Goal: Transaction & Acquisition: Purchase product/service

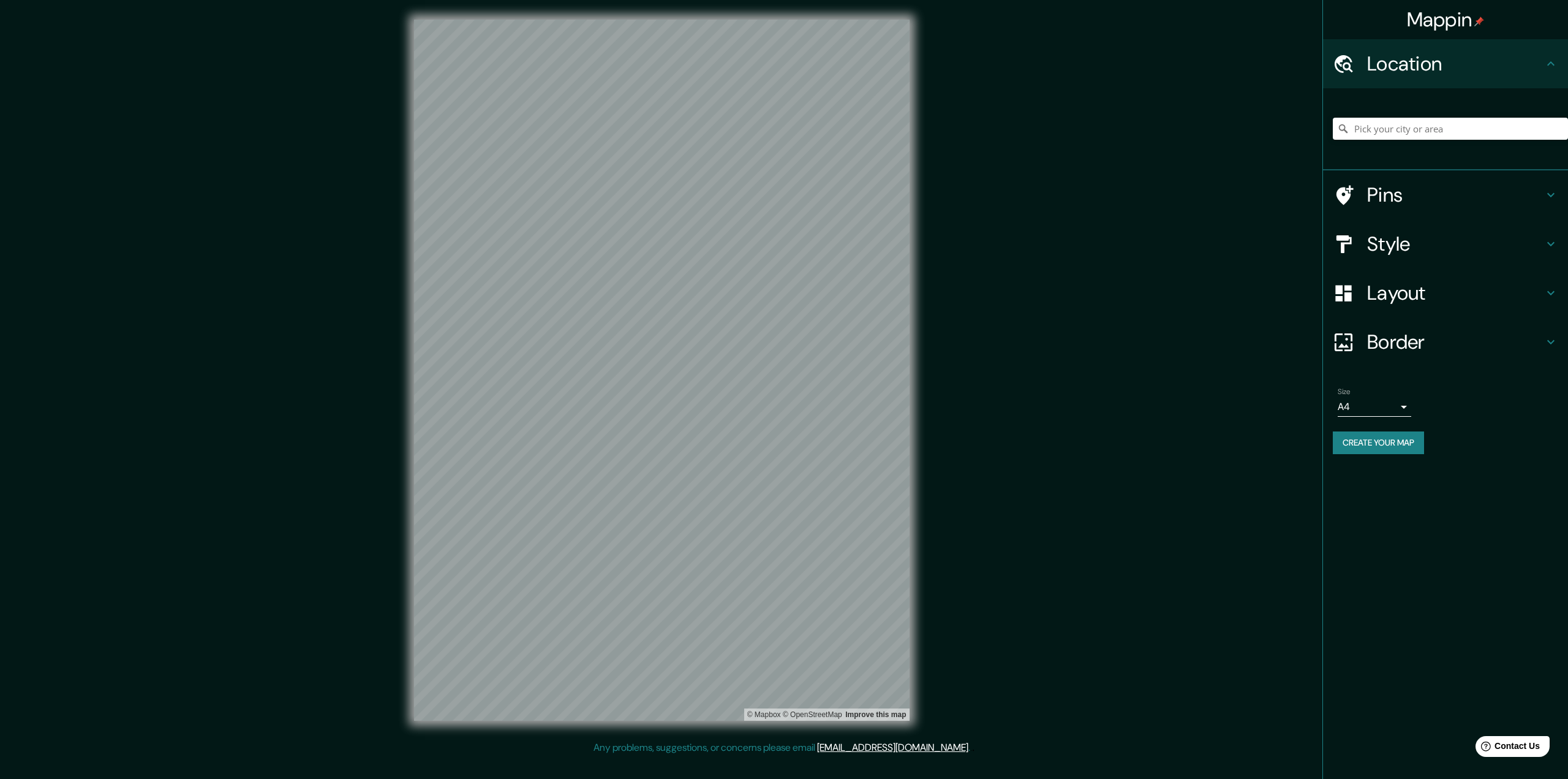
click at [1441, 294] on h4 "Layout" at bounding box center [1456, 293] width 177 height 25
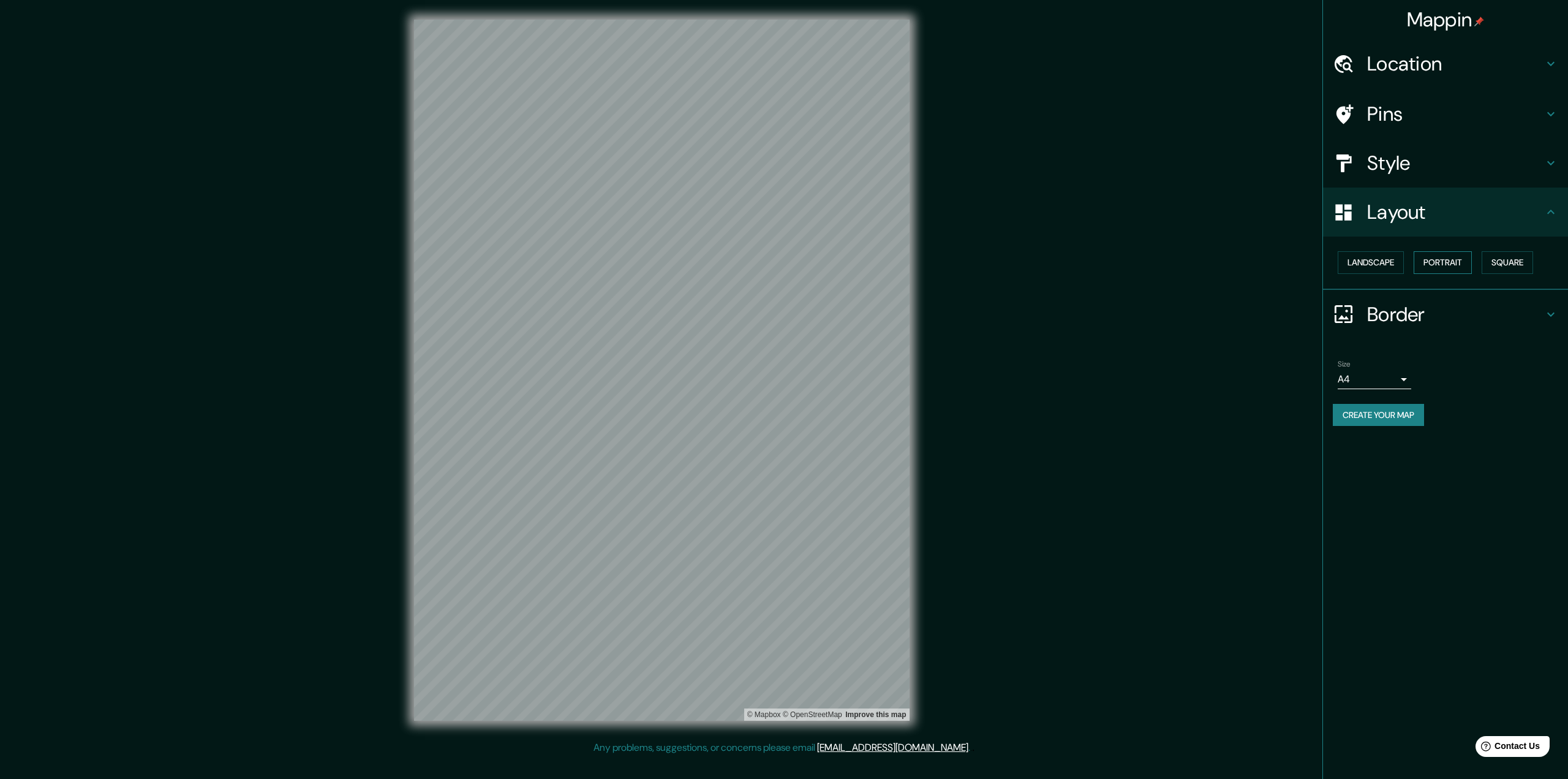
click at [1430, 262] on button "Portrait" at bounding box center [1443, 262] width 58 height 23
click at [1359, 274] on div "Landscape [GEOGRAPHIC_DATA]" at bounding box center [1451, 262] width 236 height 32
click at [1370, 262] on button "Landscape" at bounding box center [1371, 262] width 66 height 23
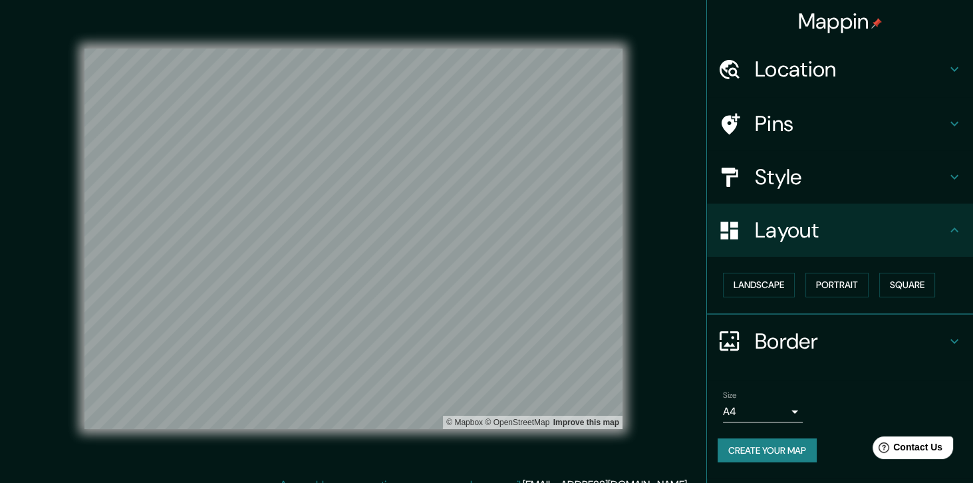
click at [729, 418] on body "Mappin Location Pins Style Layout Landscape Portrait Square Border Choose a bor…" at bounding box center [486, 241] width 973 height 483
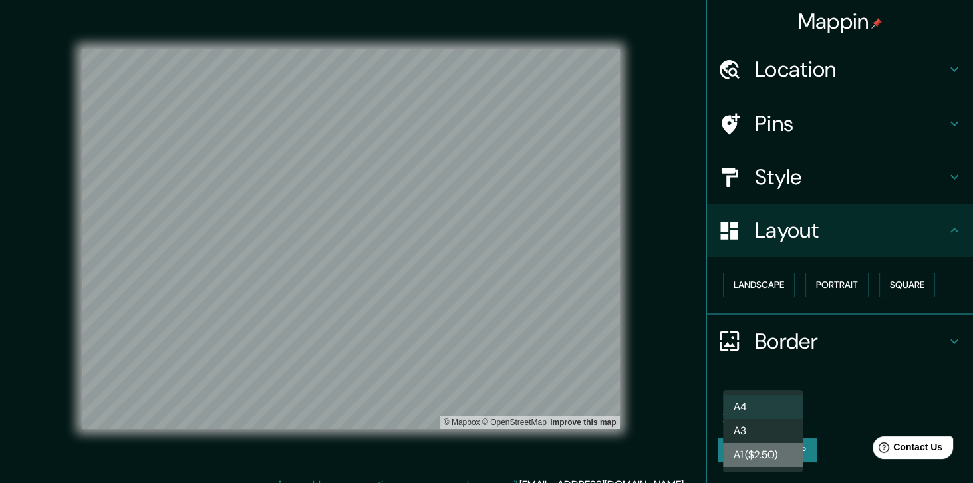
click at [759, 456] on li "A1 ($2.50)" at bounding box center [763, 455] width 80 height 24
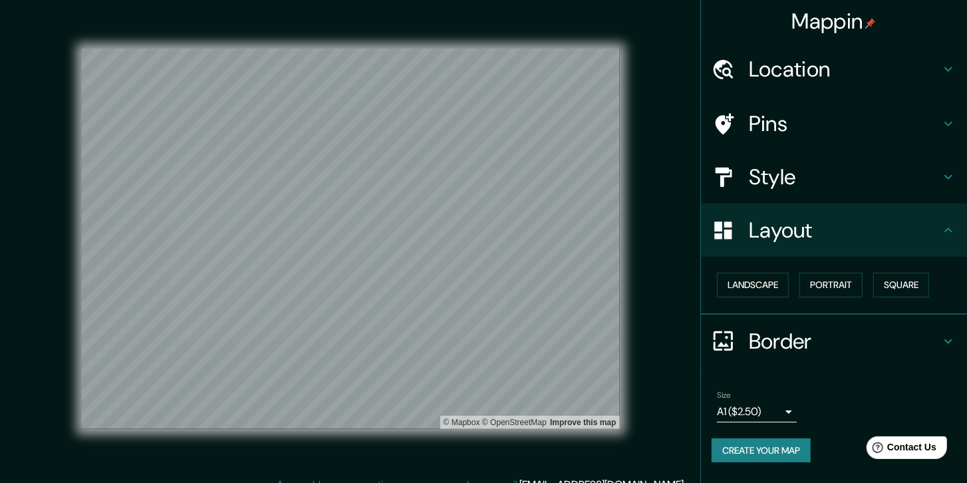
click at [735, 421] on div "Size A1 ($2.50) a3" at bounding box center [834, 406] width 245 height 43
click at [741, 409] on body "Mappin Location Pins Style Layout Landscape Portrait Square Border Choose a bor…" at bounding box center [483, 241] width 967 height 483
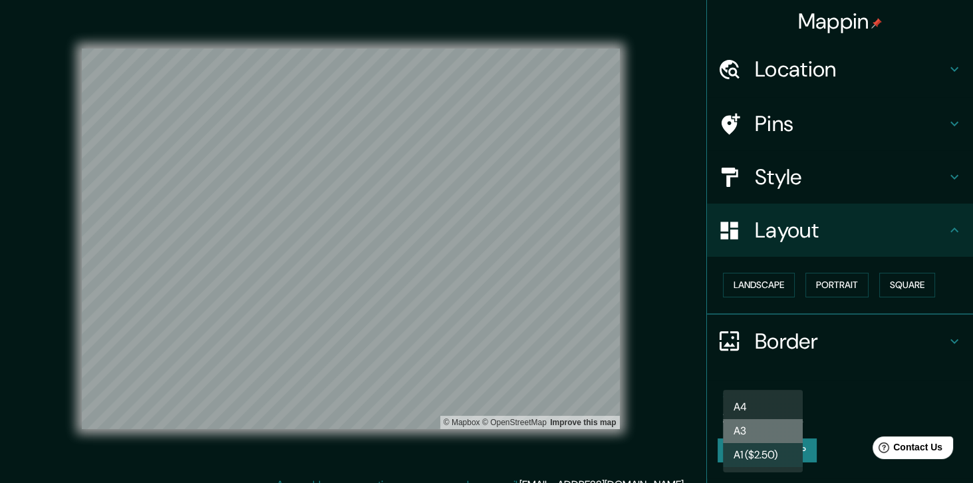
click at [775, 431] on li "A3" at bounding box center [763, 431] width 80 height 24
type input "a4"
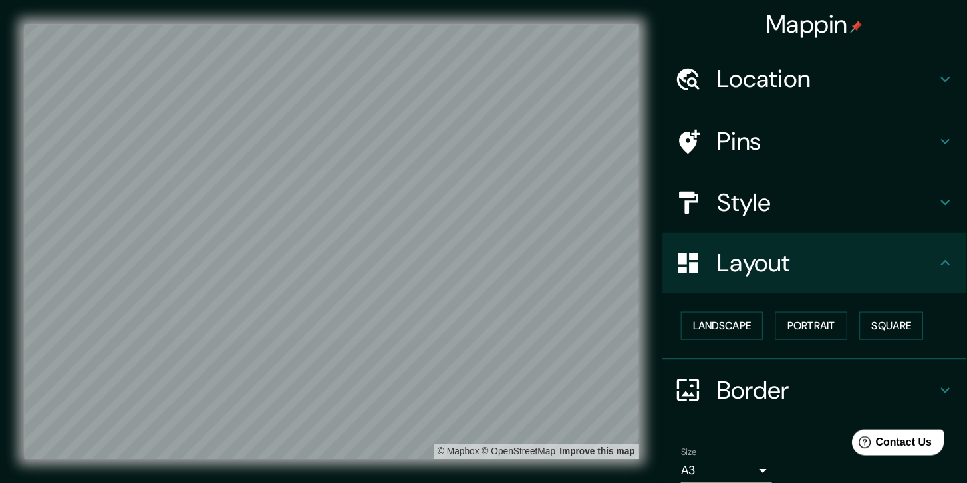
scroll to position [67, 0]
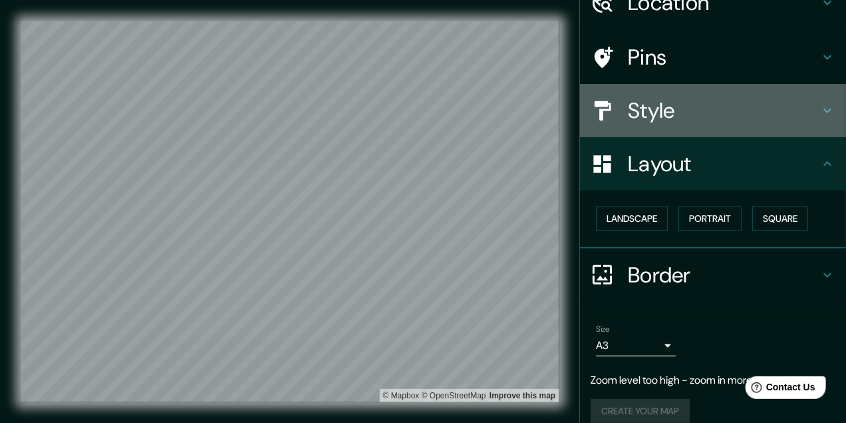
click at [663, 128] on div "Style" at bounding box center [713, 110] width 266 height 53
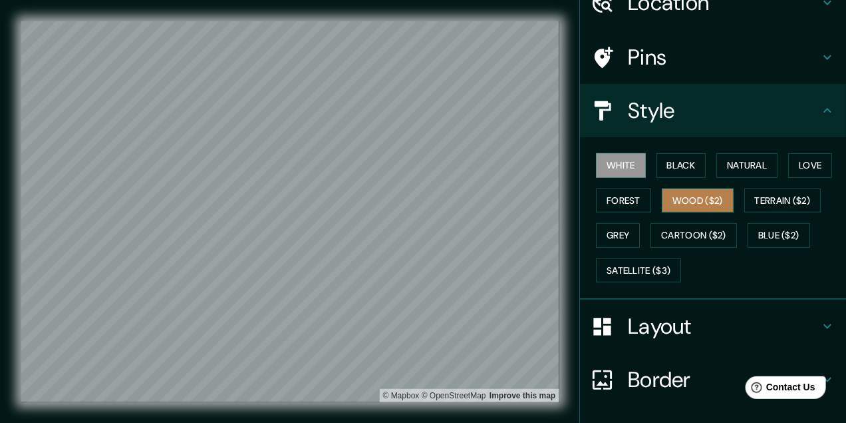
click at [691, 202] on button "Wood ($2)" at bounding box center [698, 200] width 72 height 25
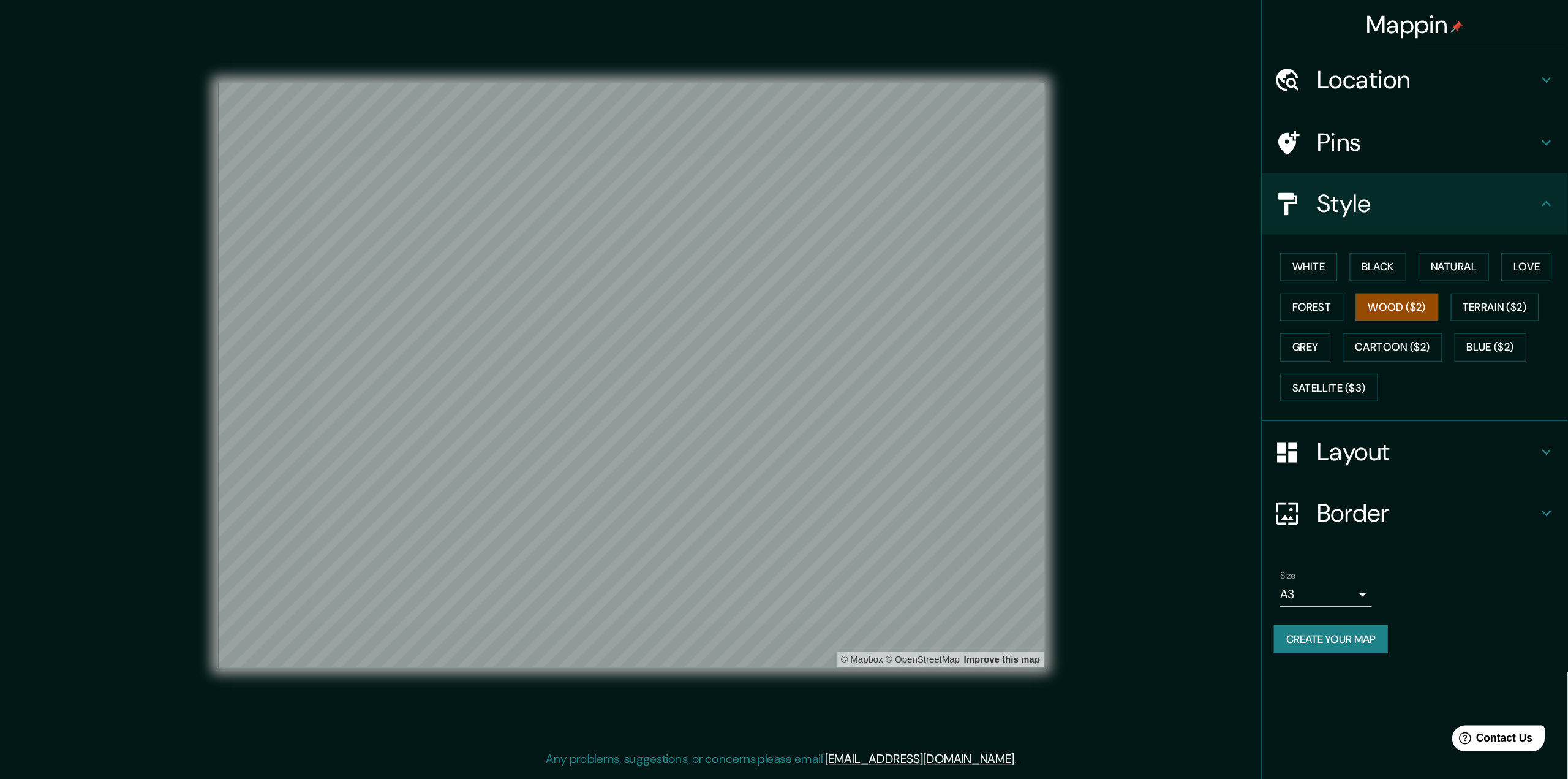
scroll to position [0, 0]
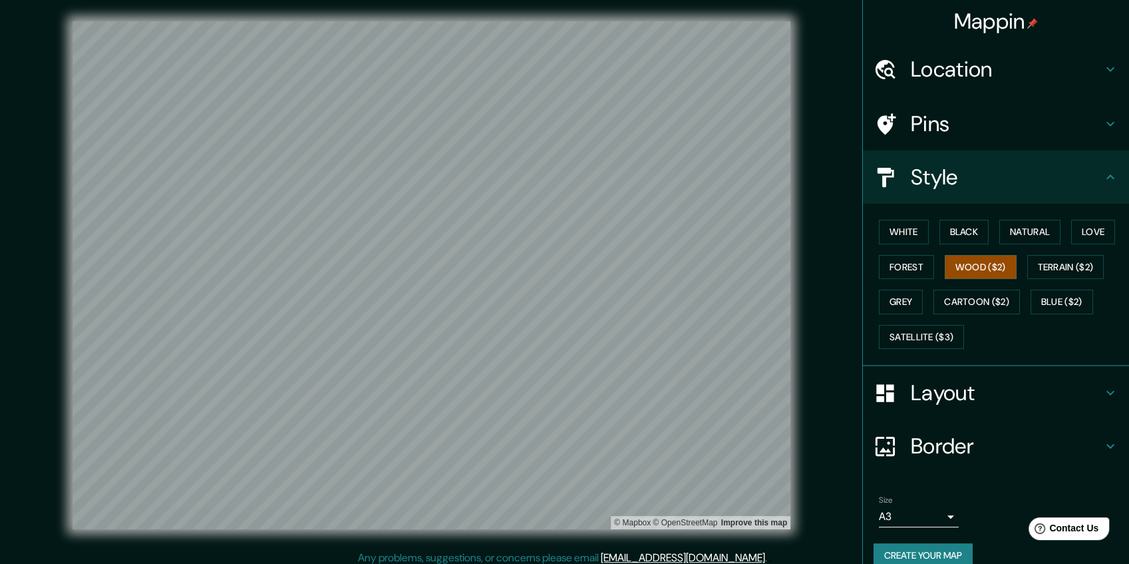
click at [920, 124] on h4 "Pins" at bounding box center [1007, 123] width 192 height 27
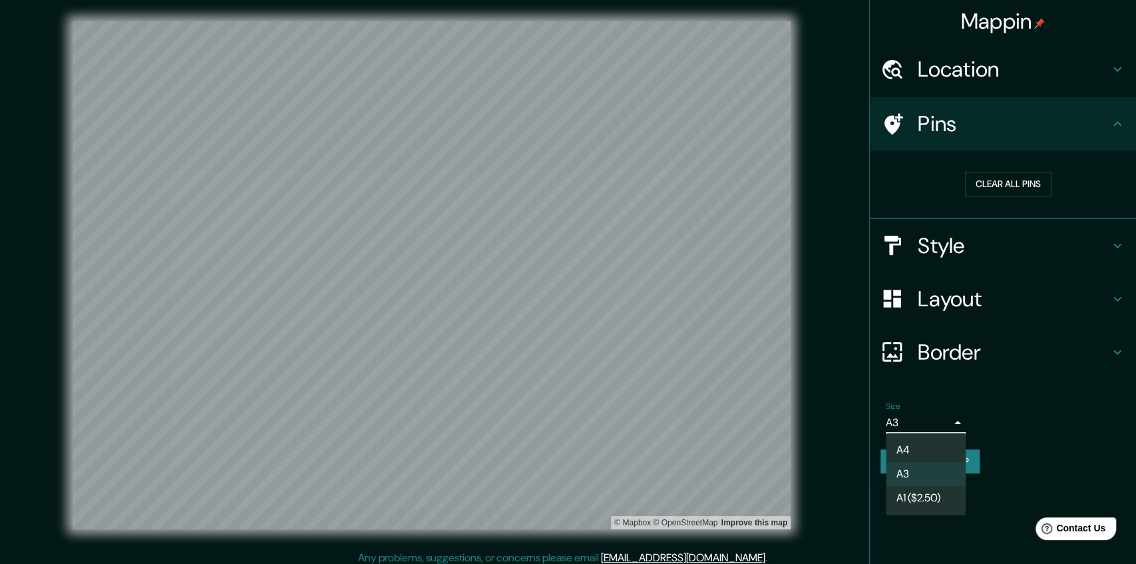
click at [896, 419] on body "Mappin Location Pins Clear all pins Style Layout Border Choose a border. Hint :…" at bounding box center [568, 282] width 1136 height 564
click at [904, 454] on li "A4" at bounding box center [926, 450] width 80 height 24
type input "single"
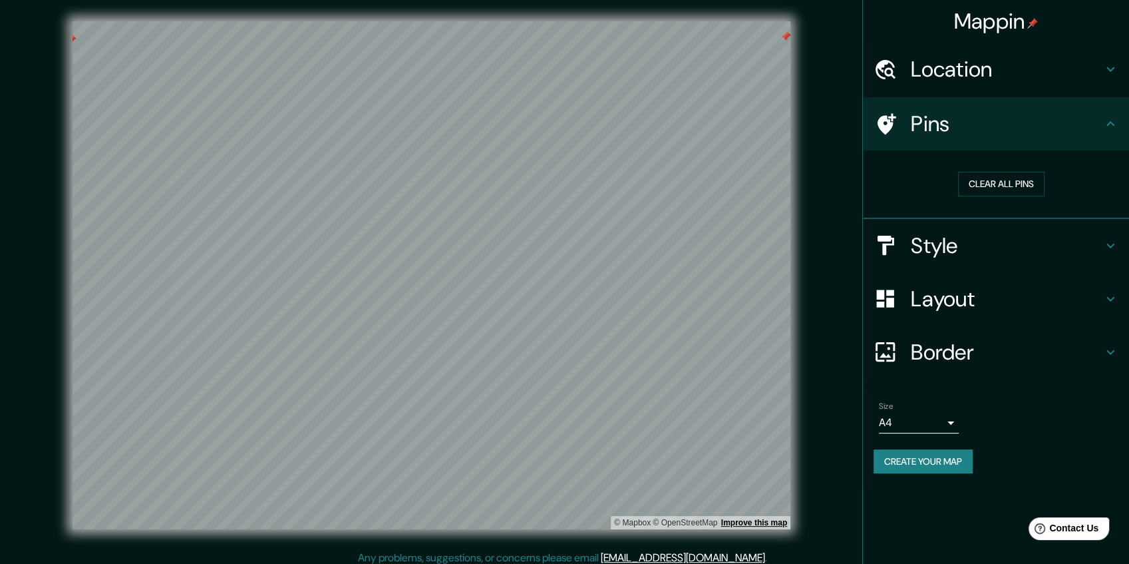
click at [782, 524] on div "© Mapbox © OpenStreetMap Improve this map" at bounding box center [432, 275] width 718 height 508
click at [829, 225] on div "© Mapbox © OpenStreetMap Improve this map" at bounding box center [431, 274] width 1016 height 507
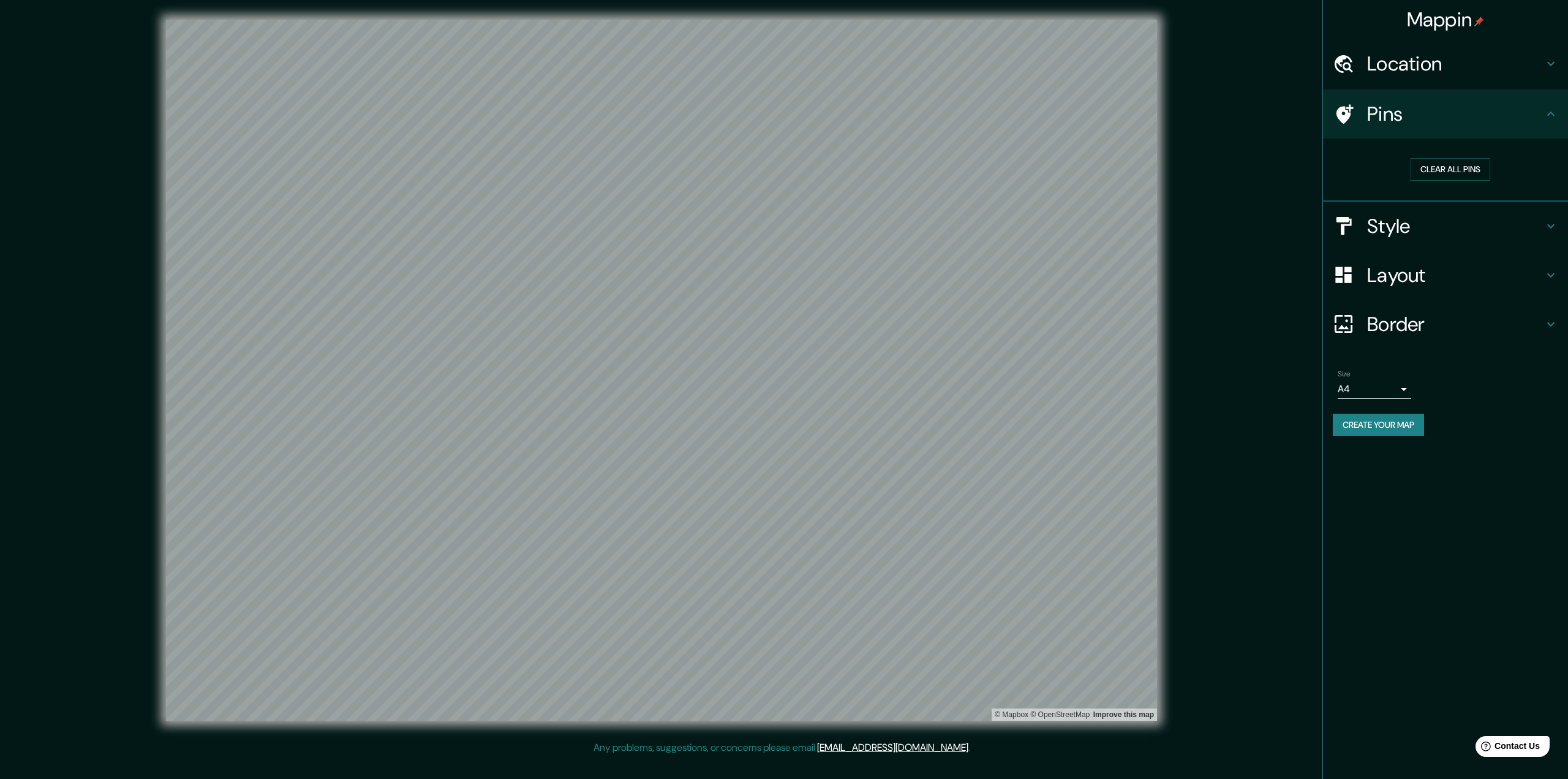
click at [771, 0] on div "© Mapbox © OpenStreetMap Improve this map" at bounding box center [662, 370] width 1451 height 740
